Goal: Task Accomplishment & Management: Manage account settings

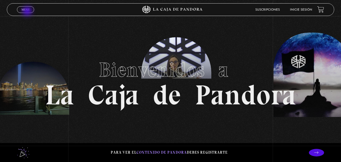
click at [28, 12] on link "Menu Cerrar" at bounding box center [25, 9] width 17 height 7
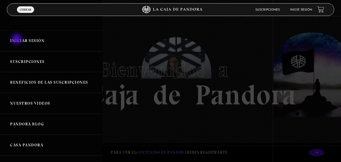
click at [17, 39] on link "Iniciar Sesión" at bounding box center [51, 40] width 102 height 21
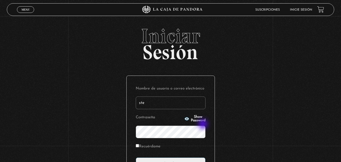
type input "[PERSON_NAME].[PERSON_NAME]"
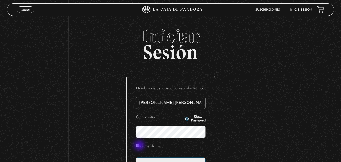
click at [139, 146] on input "Recuérdame" at bounding box center [137, 145] width 3 height 3
checkbox input "true"
click at [153, 158] on input "Acceder" at bounding box center [171, 163] width 70 height 13
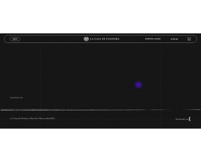
scroll to position [87, 0]
